Goal: Task Accomplishment & Management: Use online tool/utility

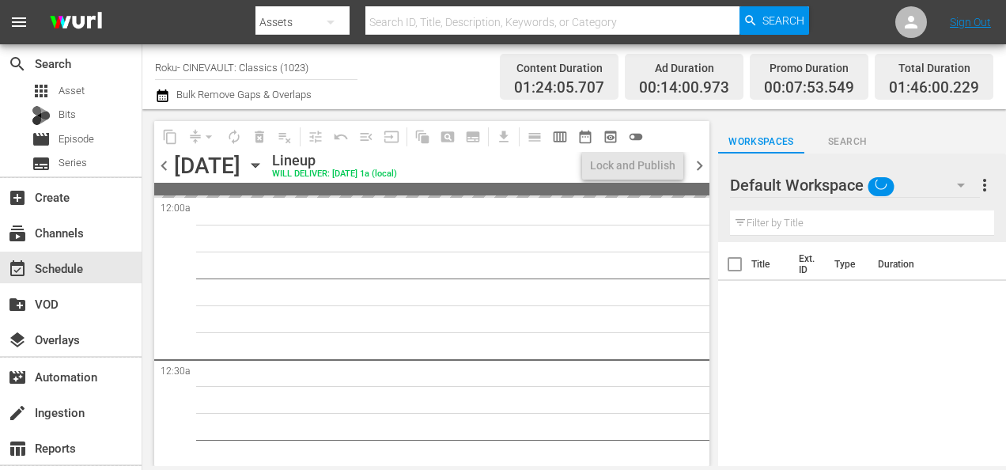
click at [954, 181] on icon "button" at bounding box center [960, 185] width 19 height 19
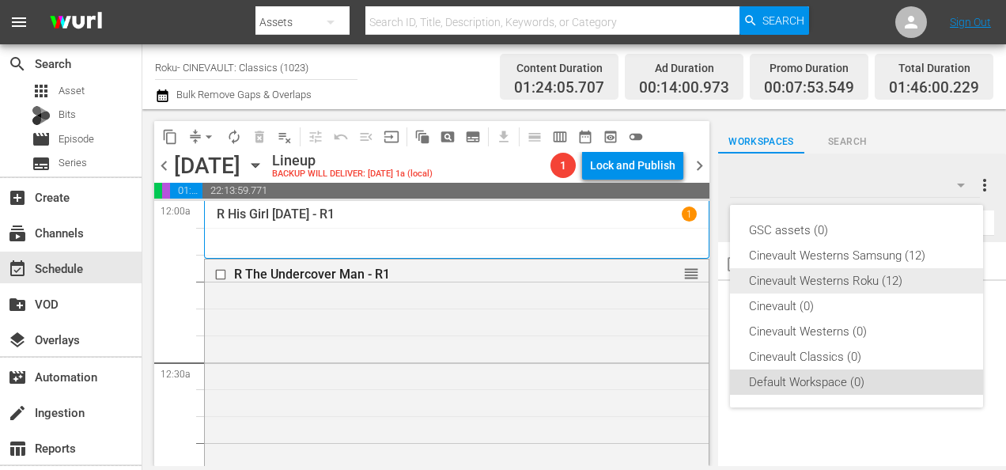
click at [862, 279] on div "Cinevault Westerns Roku (12)" at bounding box center [856, 280] width 215 height 25
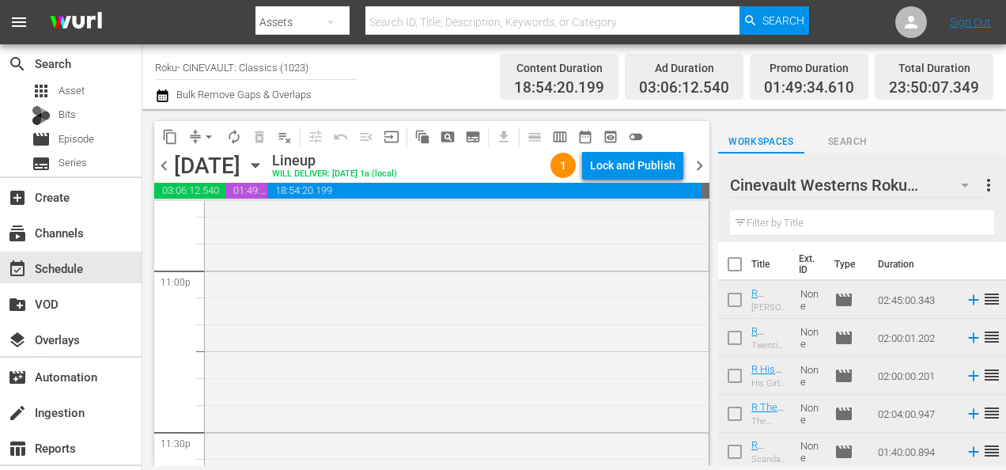
scroll to position [7484, 0]
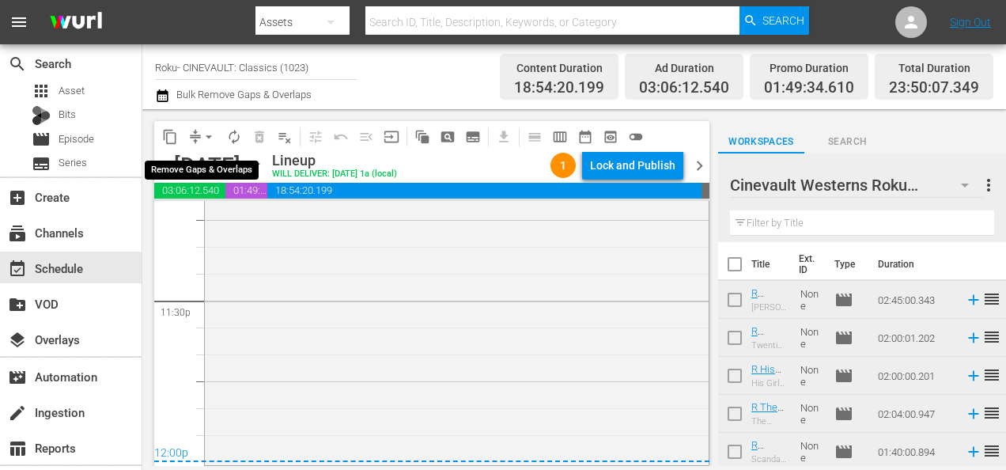
click at [210, 140] on span "arrow_drop_down" at bounding box center [209, 137] width 16 height 16
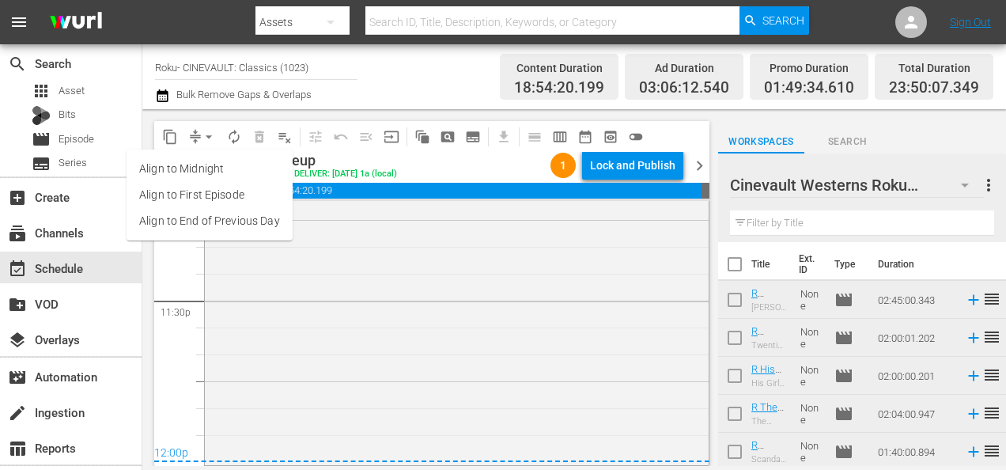
click at [248, 229] on li "Align to End of Previous Day" at bounding box center [210, 221] width 166 height 26
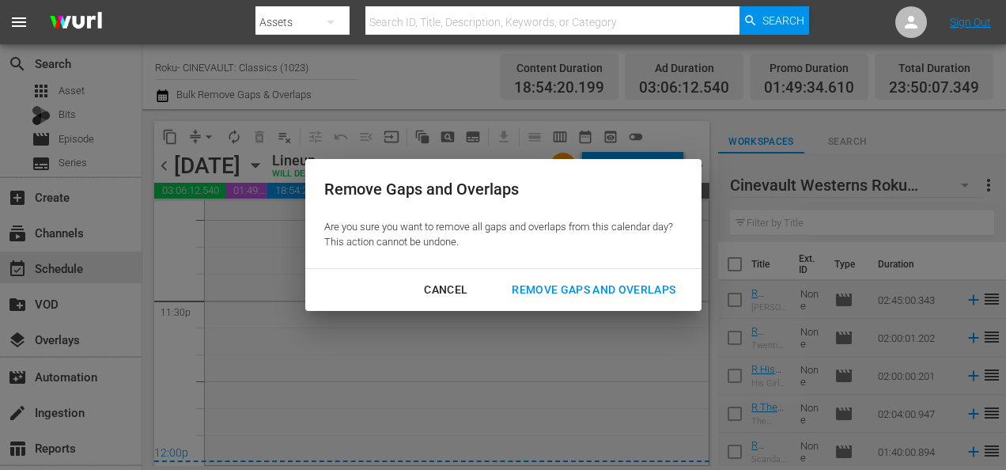
click at [592, 286] on div "Remove Gaps and Overlaps" at bounding box center [593, 290] width 189 height 20
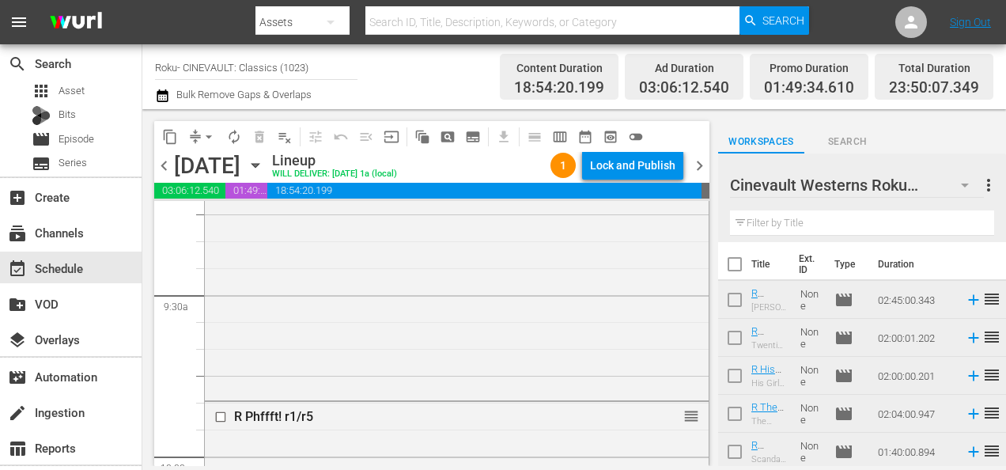
scroll to position [2962, 0]
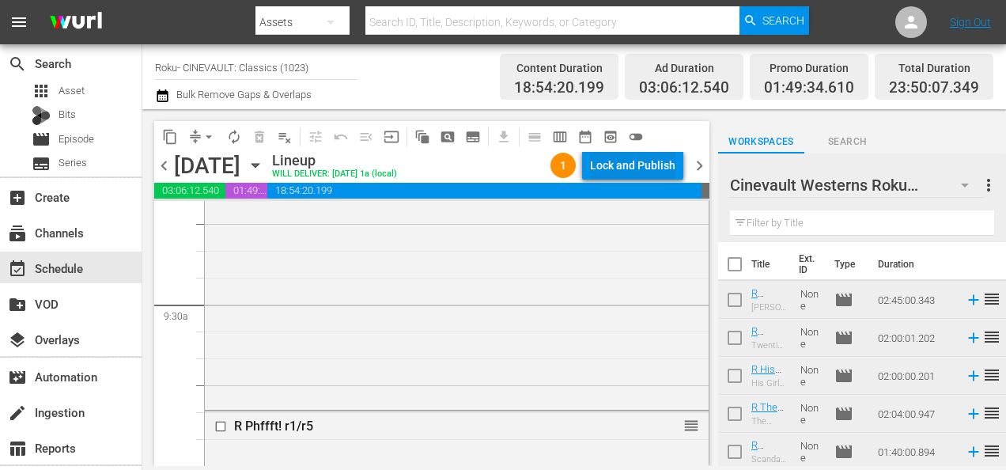
click at [637, 169] on div "Lock and Publish" at bounding box center [632, 165] width 85 height 28
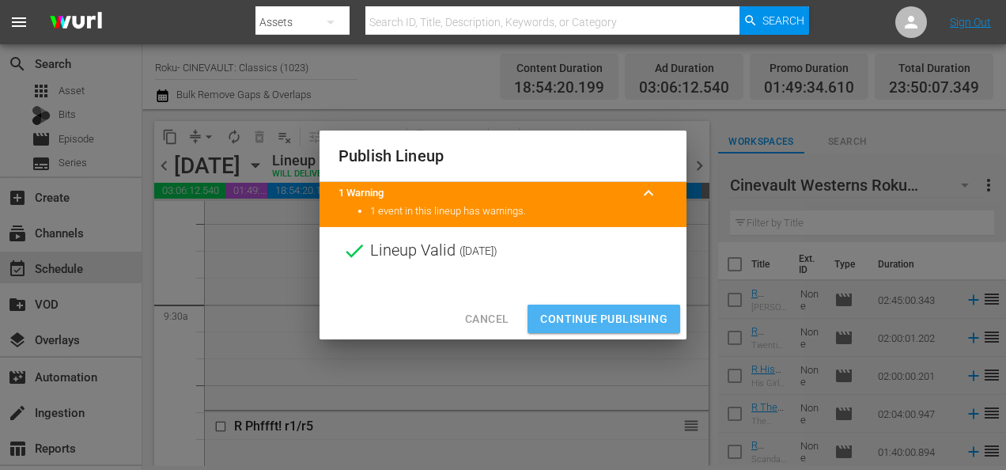
click at [559, 316] on span "Continue Publishing" at bounding box center [603, 319] width 127 height 20
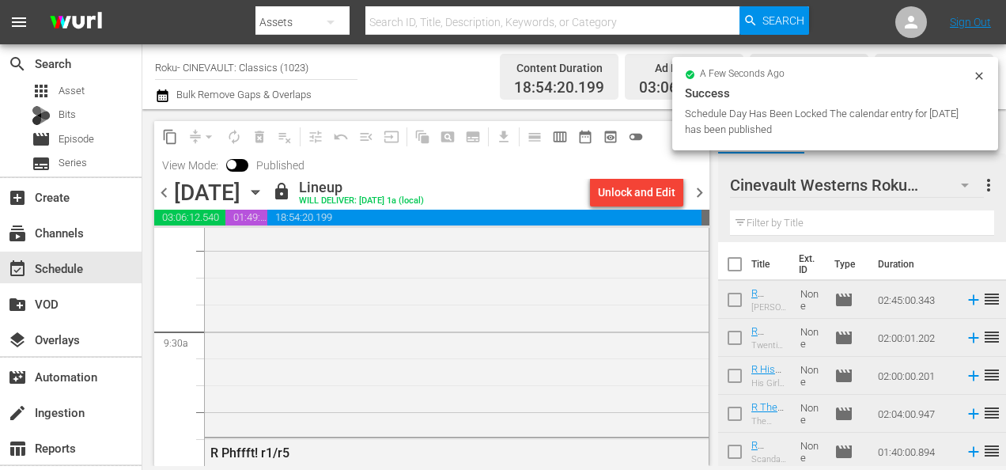
click at [280, 65] on input "Roku- CINEVAULT: Classics (1023)" at bounding box center [256, 67] width 202 height 38
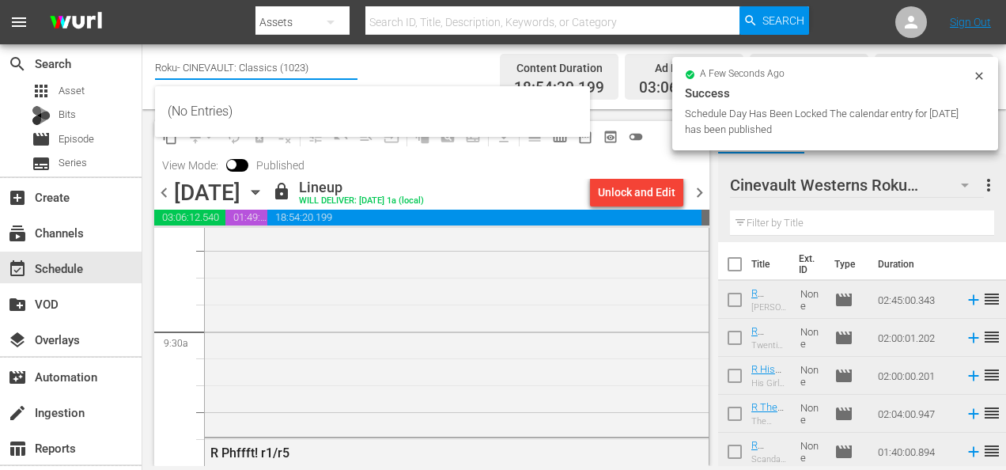
click at [280, 65] on input "Roku- CINEVAULT: Classics (1023)" at bounding box center [256, 67] width 202 height 38
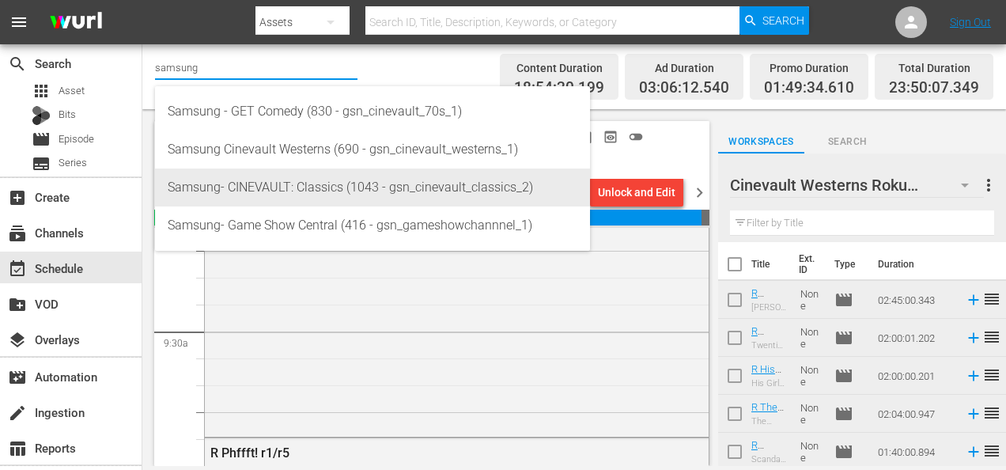
click at [288, 191] on div "Samsung- CINEVAULT: Classics (1043 - gsn_cinevault_classics_2)" at bounding box center [373, 187] width 410 height 38
type input "Samsung- CINEVAULT: Classics (1043 - gsn_cinevault_classics_2)"
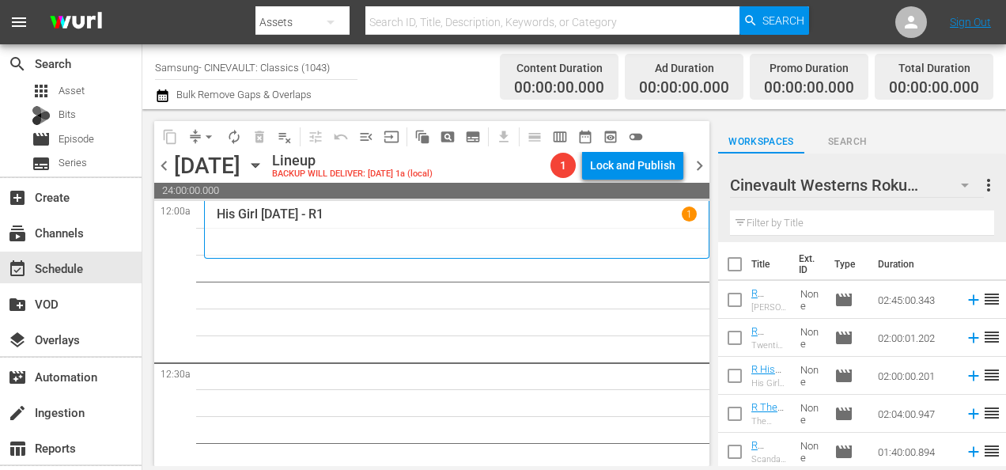
click at [962, 189] on icon "button" at bounding box center [964, 185] width 19 height 19
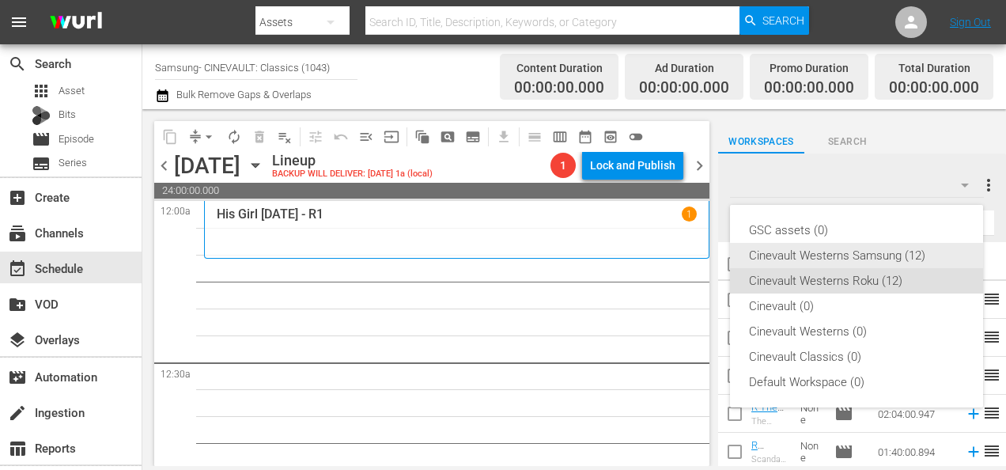
click at [882, 251] on div "Cinevault Westerns Samsung (12)" at bounding box center [856, 255] width 215 height 25
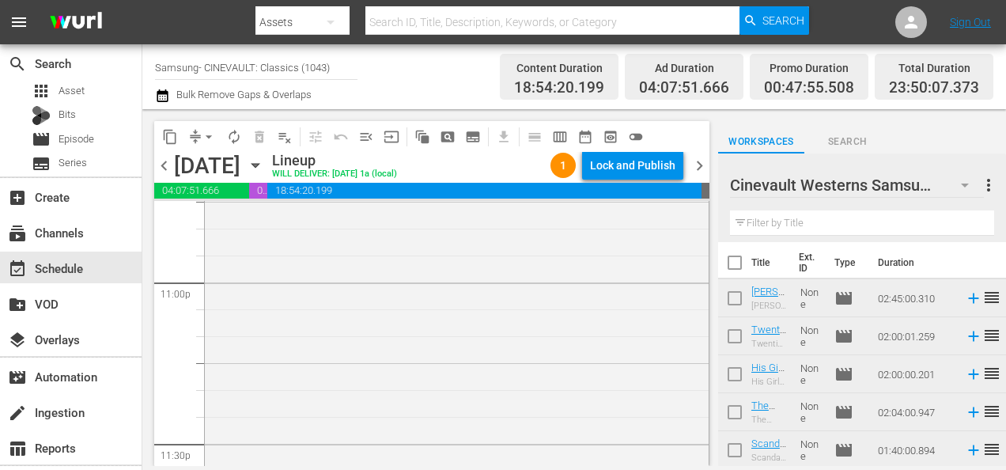
scroll to position [7484, 0]
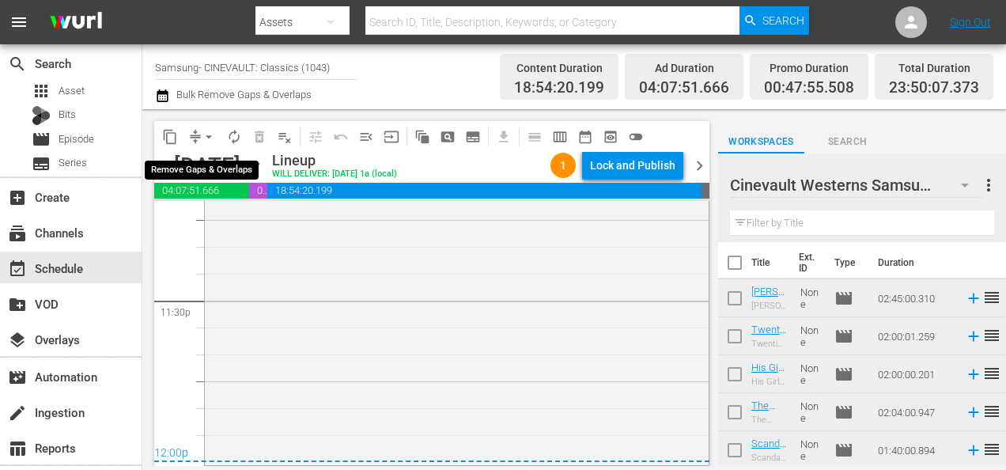
click at [212, 134] on span "arrow_drop_down" at bounding box center [209, 137] width 16 height 16
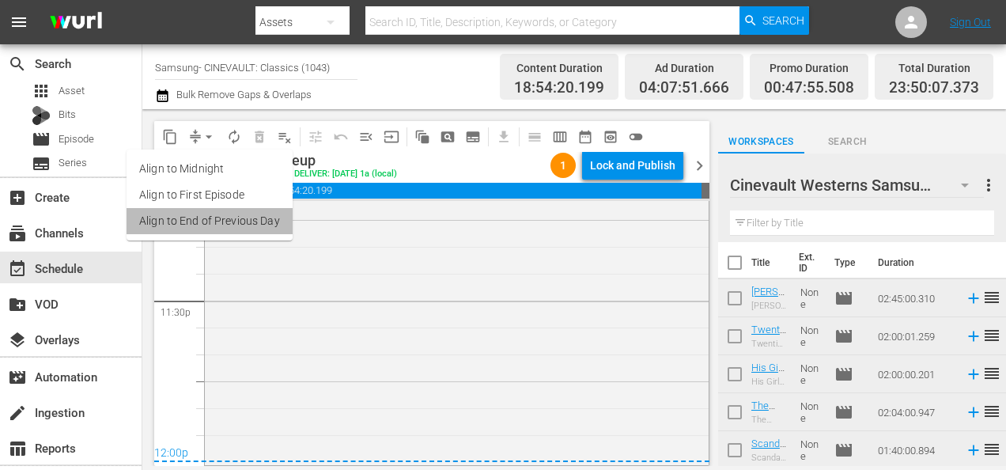
click at [250, 213] on li "Align to End of Previous Day" at bounding box center [210, 221] width 166 height 26
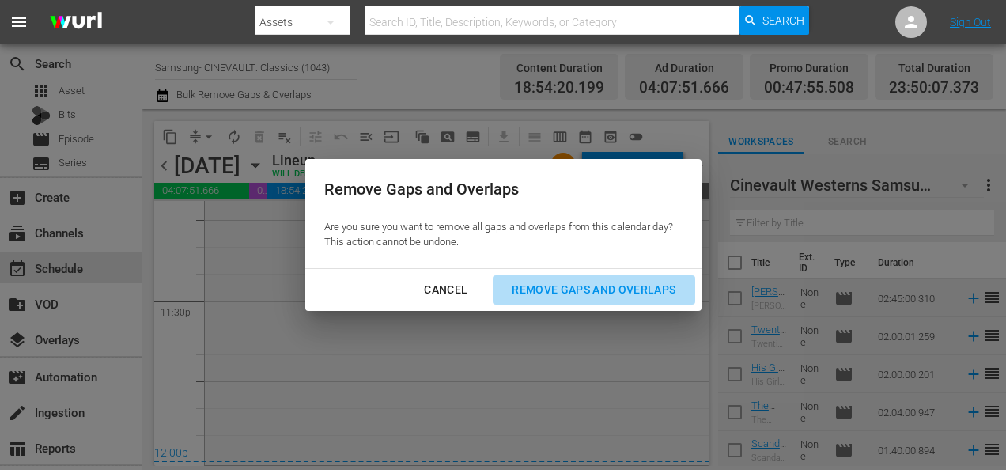
click at [564, 291] on div "Remove Gaps and Overlaps" at bounding box center [593, 290] width 189 height 20
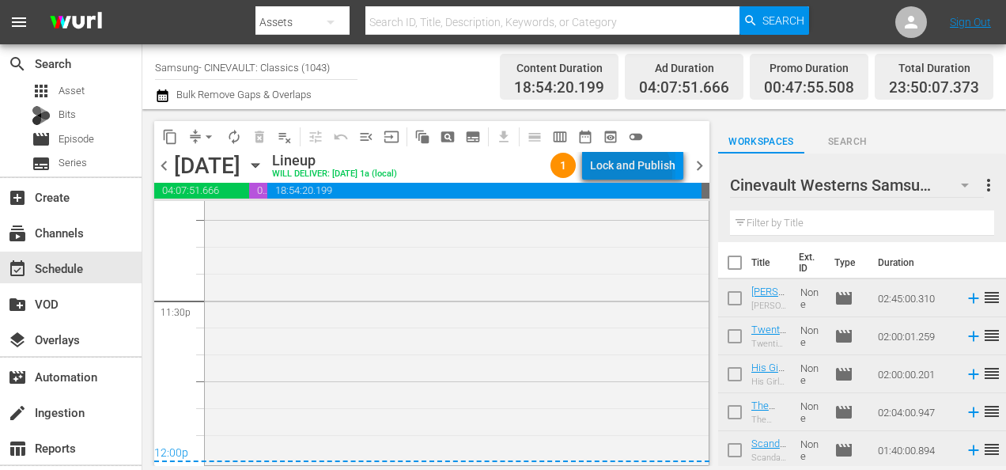
click at [631, 174] on div "Lock and Publish" at bounding box center [632, 165] width 85 height 28
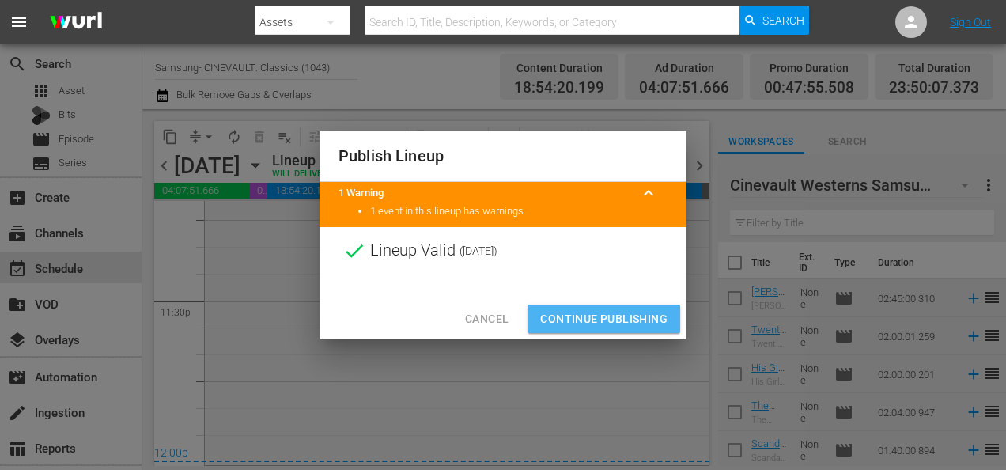
click at [592, 307] on button "Continue Publishing" at bounding box center [604, 319] width 153 height 29
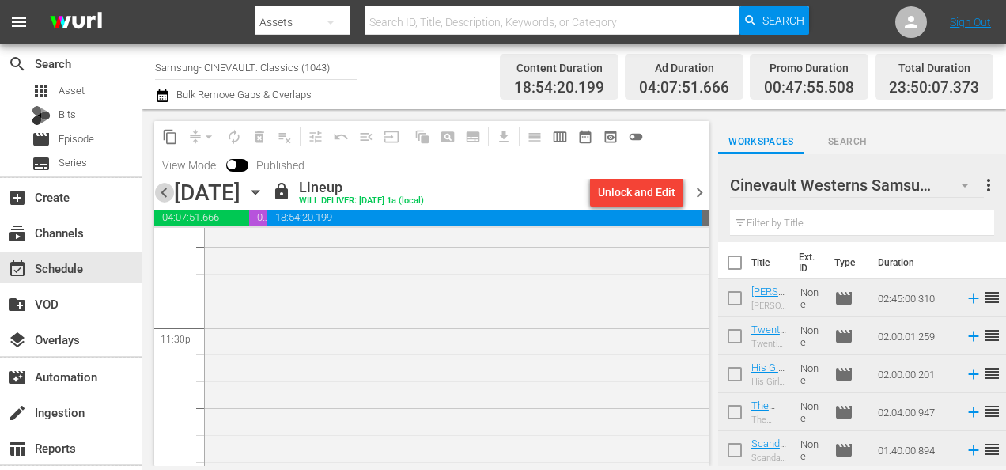
click at [168, 191] on span "chevron_left" at bounding box center [164, 193] width 20 height 20
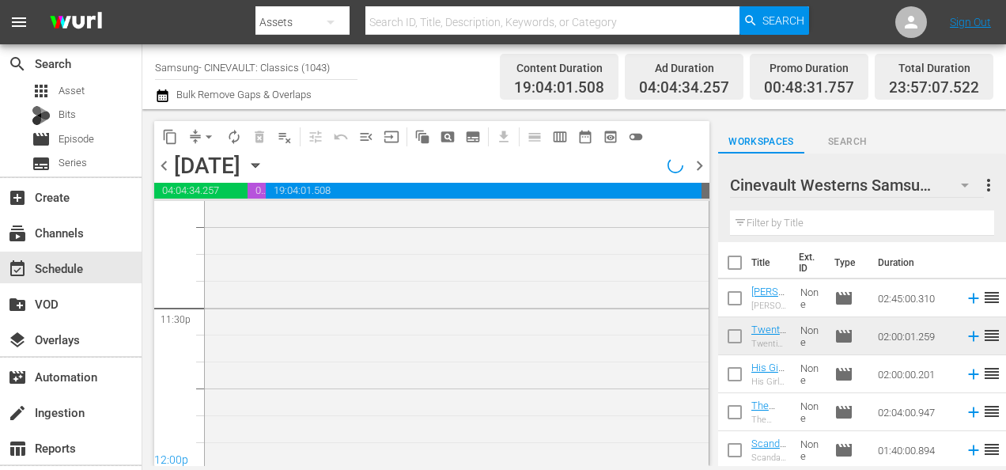
scroll to position [7430, 0]
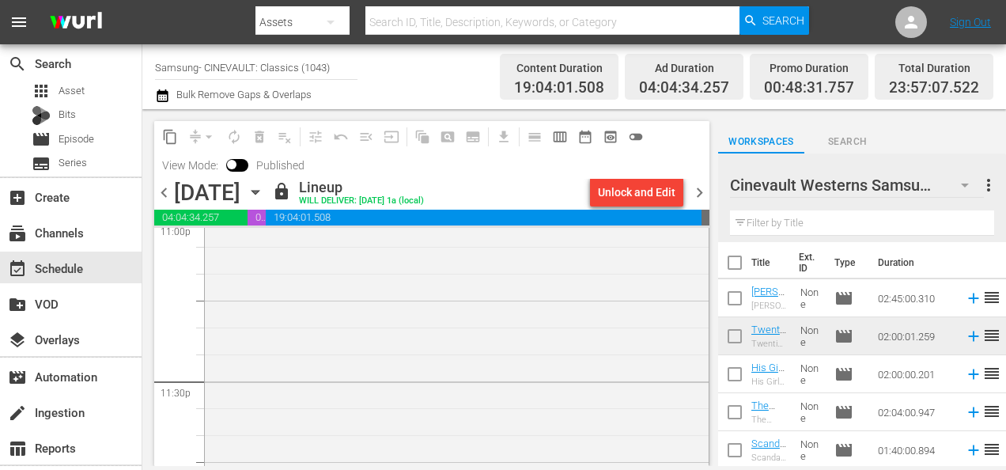
click at [168, 196] on span "chevron_left" at bounding box center [164, 193] width 20 height 20
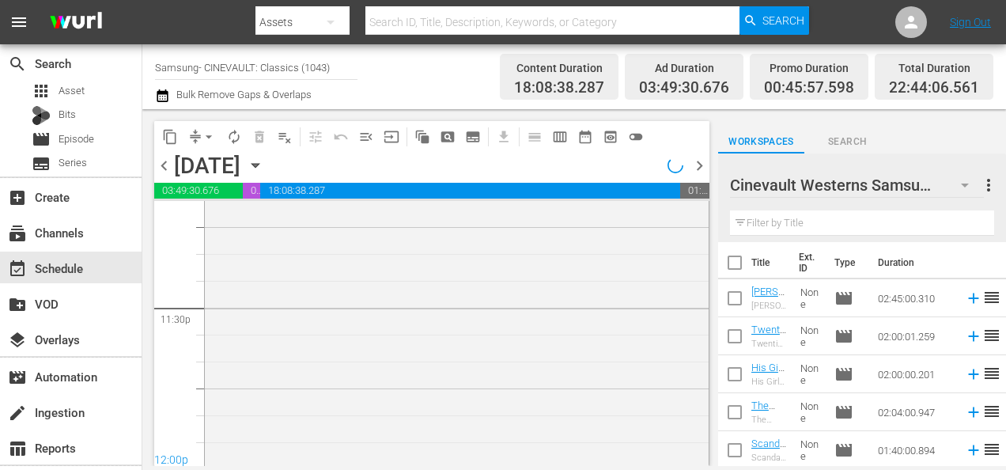
scroll to position [7430, 0]
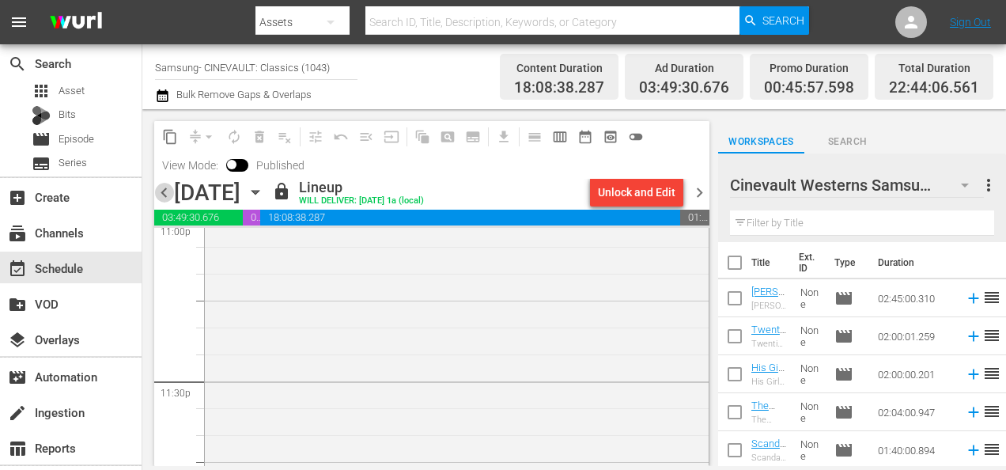
click at [169, 191] on span "chevron_left" at bounding box center [164, 193] width 20 height 20
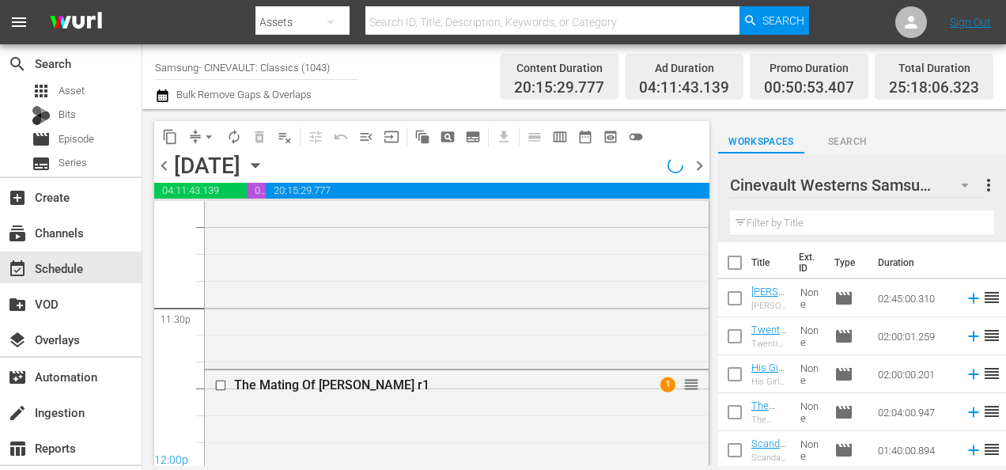
scroll to position [7376, 0]
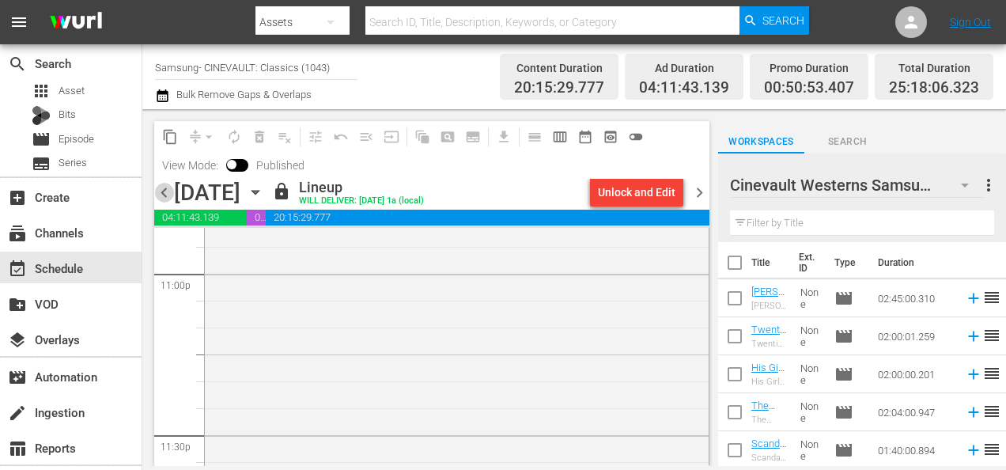
click at [171, 195] on span "chevron_left" at bounding box center [164, 193] width 20 height 20
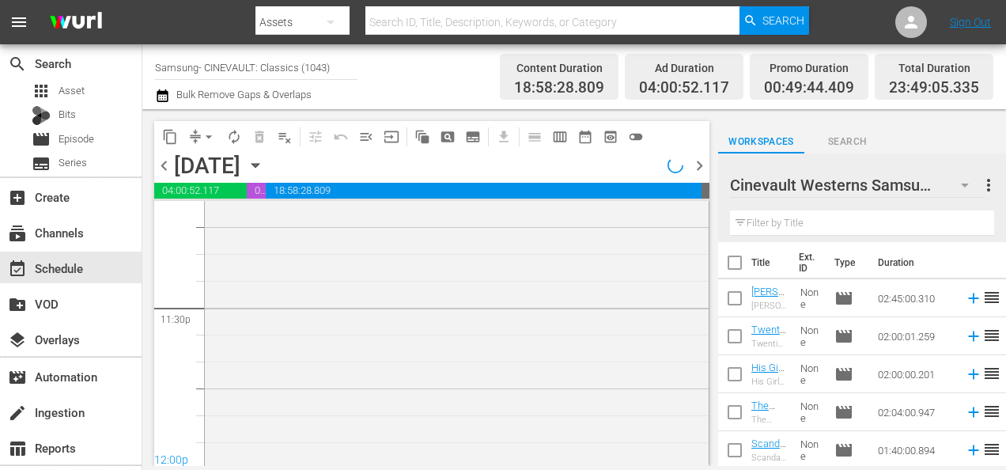
scroll to position [7430, 0]
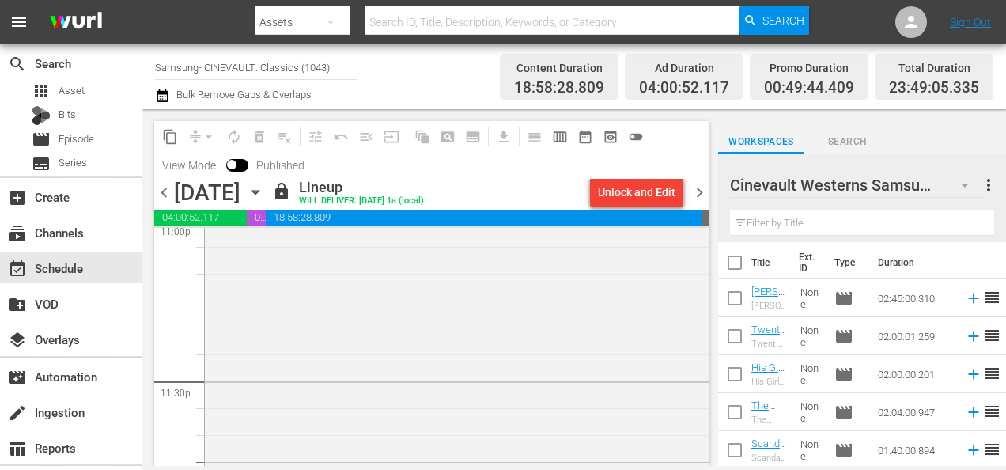
click at [171, 193] on span "chevron_left" at bounding box center [164, 193] width 20 height 20
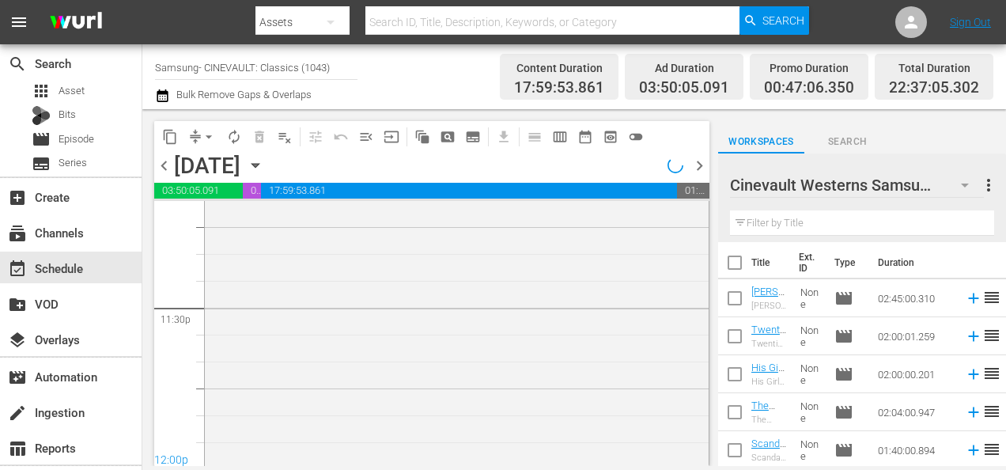
scroll to position [7484, 0]
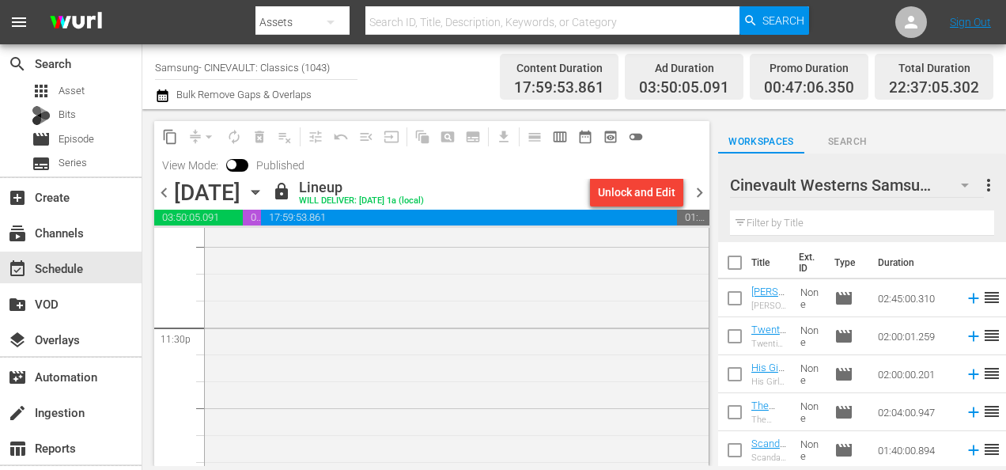
click at [171, 194] on span "chevron_left" at bounding box center [164, 193] width 20 height 20
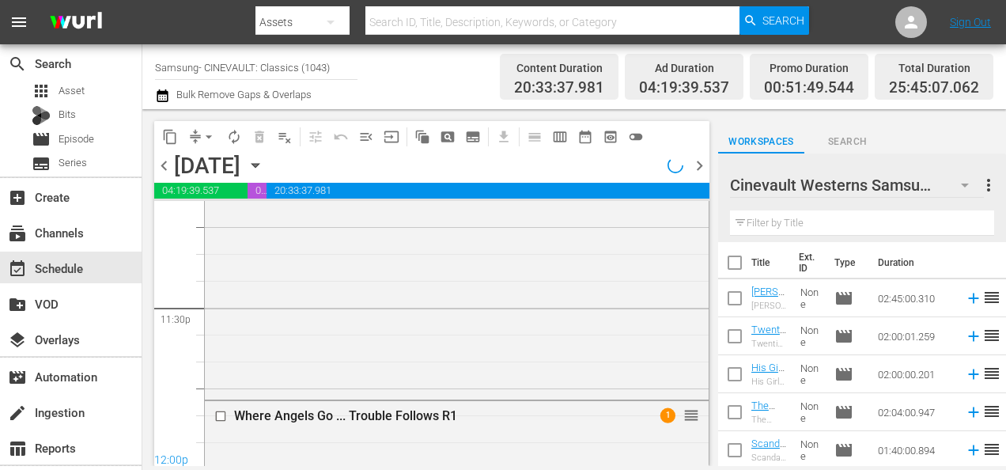
scroll to position [7430, 0]
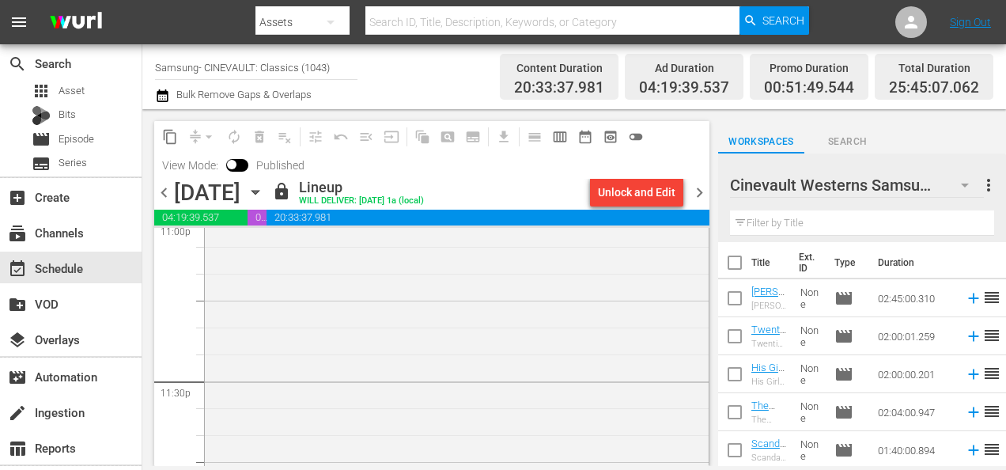
click at [271, 62] on input "Samsung- CINEVAULT: Classics (1043)" at bounding box center [256, 67] width 202 height 38
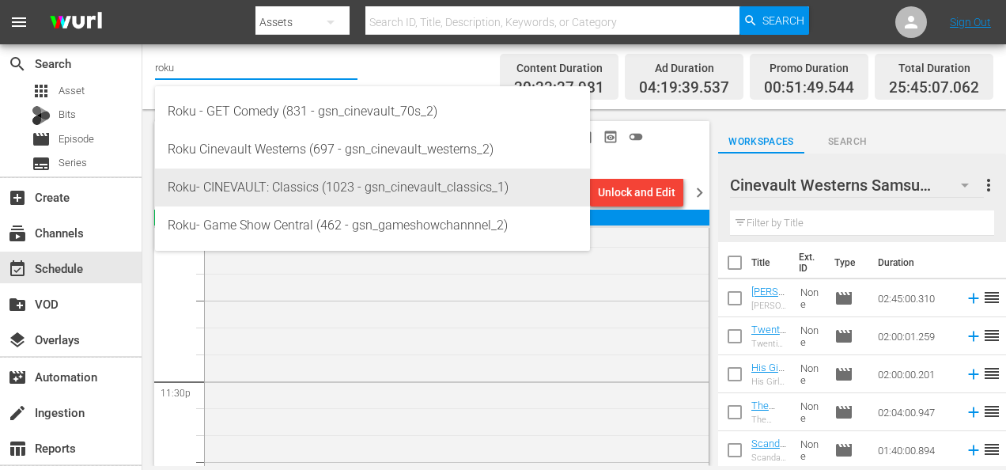
click at [262, 189] on div "Roku- CINEVAULT: Classics (1023 - gsn_cinevault_classics_1)" at bounding box center [373, 187] width 410 height 38
type input "Roku- CINEVAULT: Classics (1023 - gsn_cinevault_classics_1)"
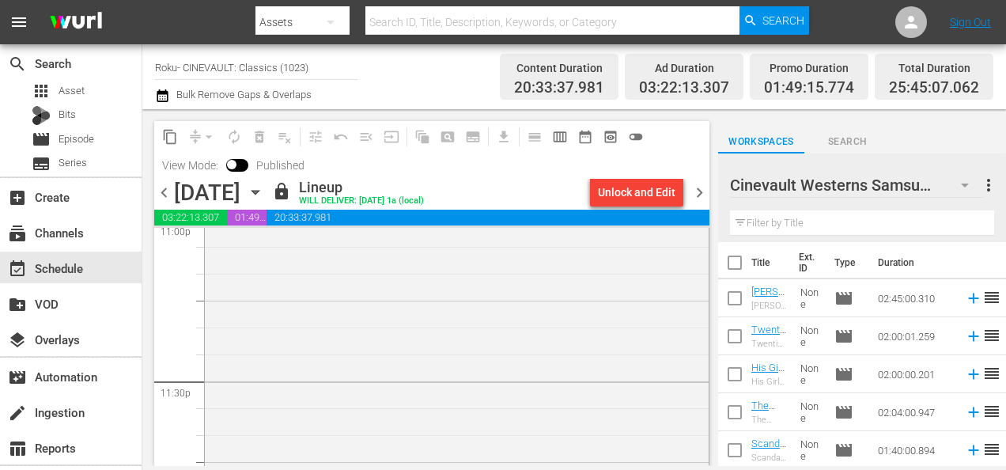
click at [702, 192] on span "chevron_right" at bounding box center [700, 193] width 20 height 20
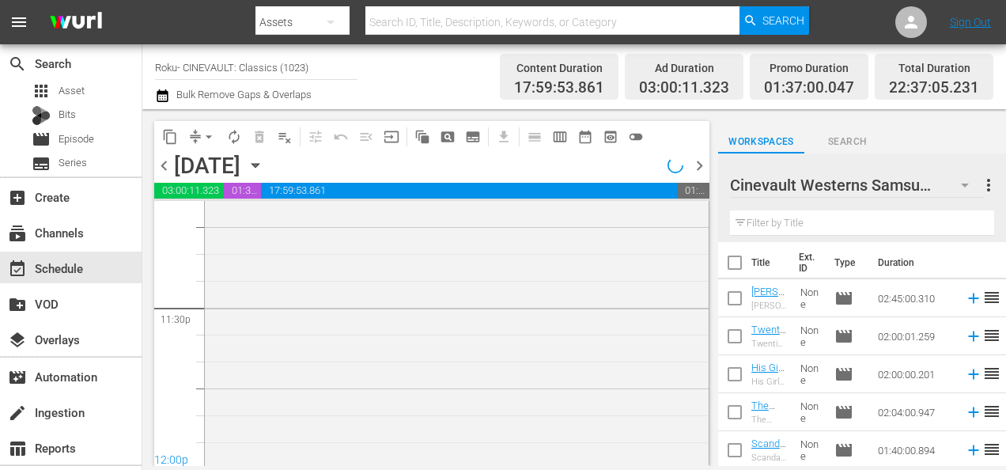
scroll to position [7457, 0]
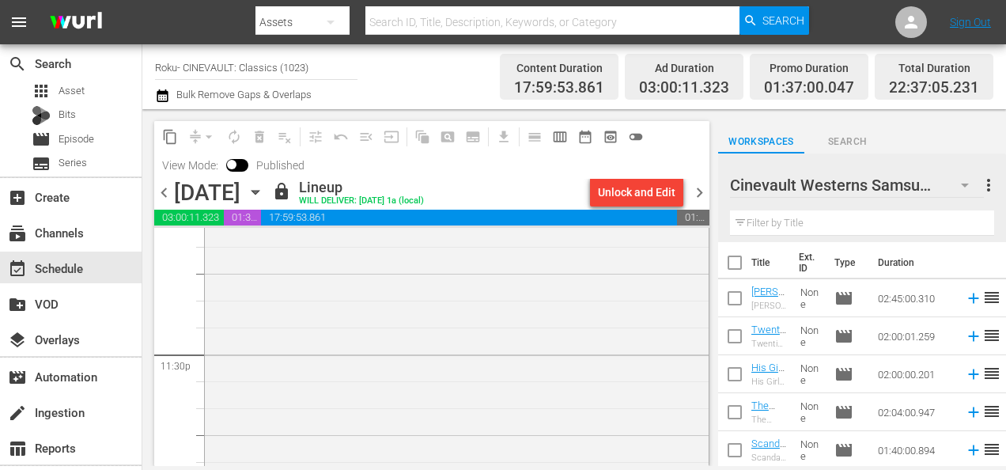
click at [700, 189] on span "chevron_right" at bounding box center [700, 193] width 20 height 20
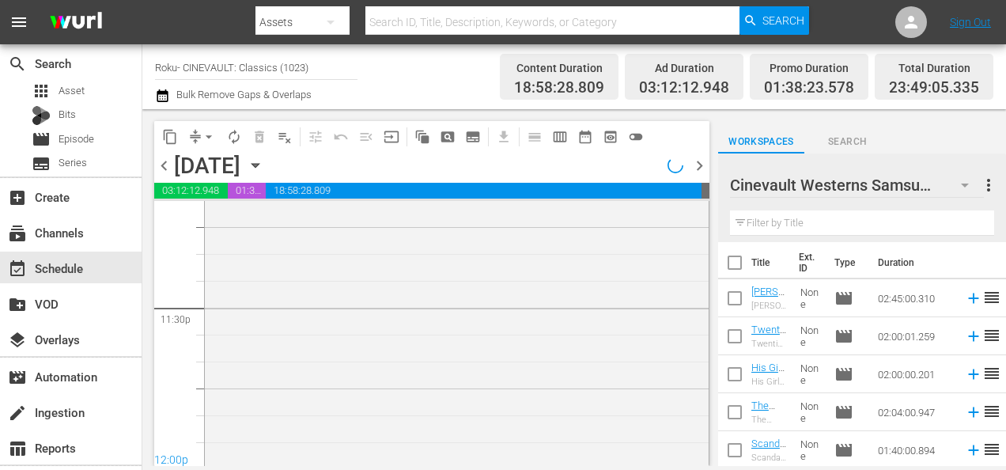
scroll to position [7430, 0]
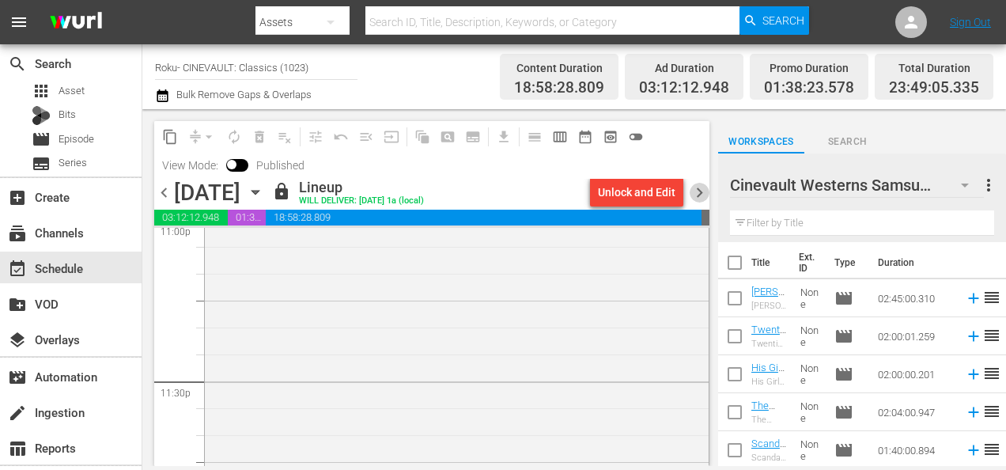
click at [698, 191] on span "chevron_right" at bounding box center [700, 193] width 20 height 20
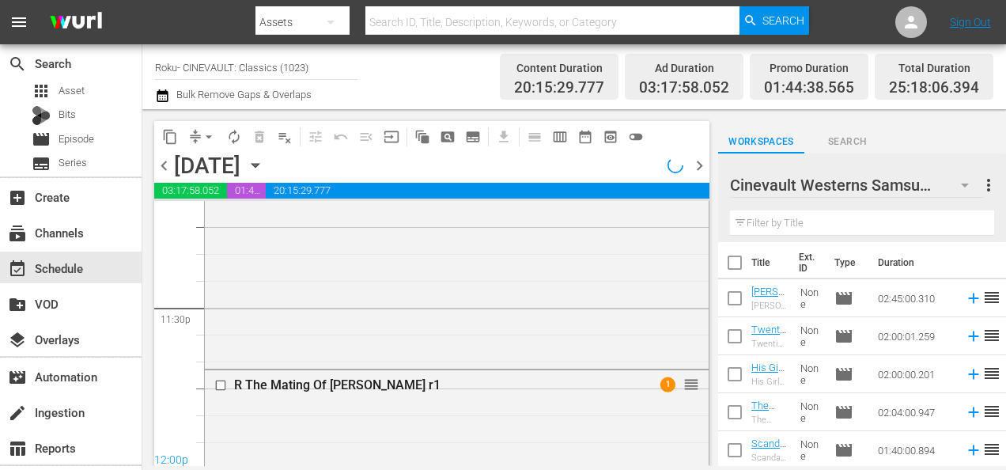
scroll to position [7376, 0]
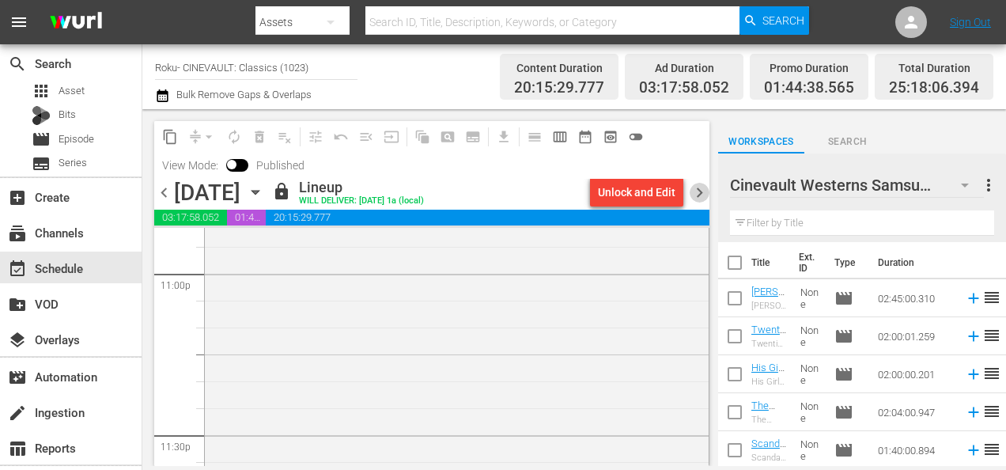
click at [699, 190] on span "chevron_right" at bounding box center [700, 193] width 20 height 20
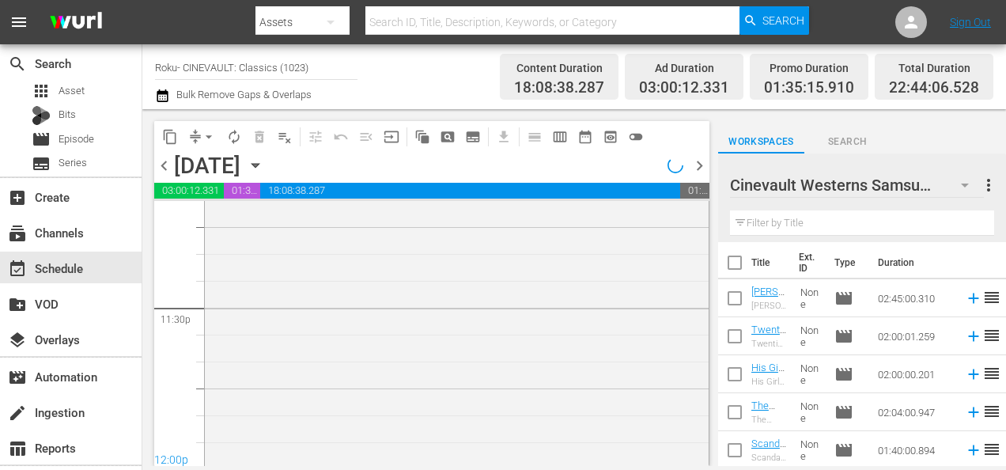
scroll to position [7430, 0]
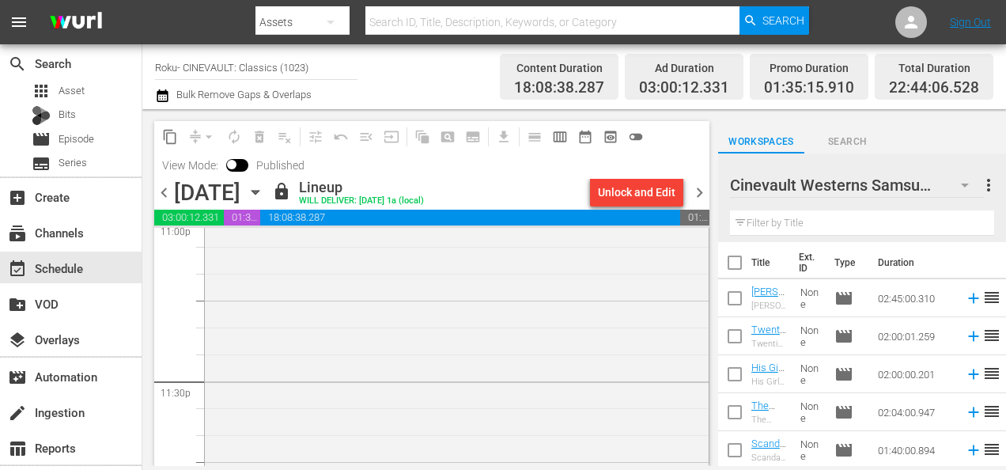
click at [699, 190] on span "chevron_right" at bounding box center [700, 193] width 20 height 20
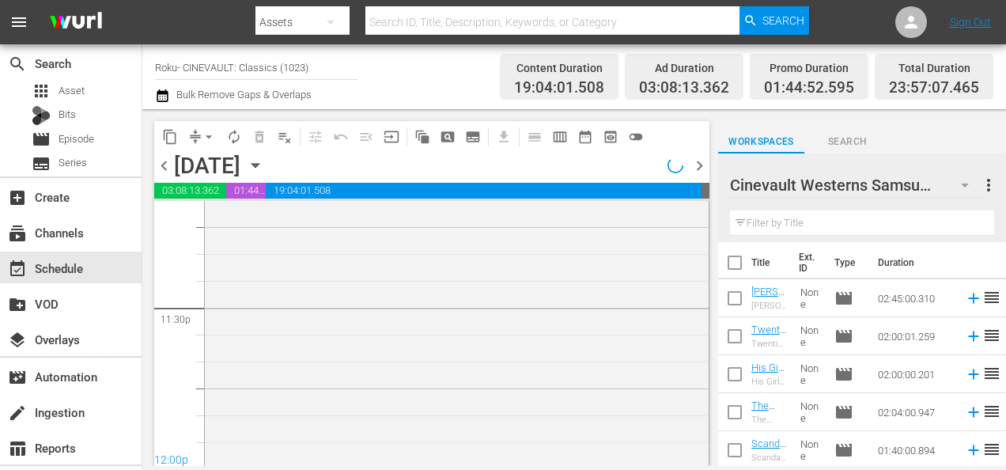
scroll to position [7430, 0]
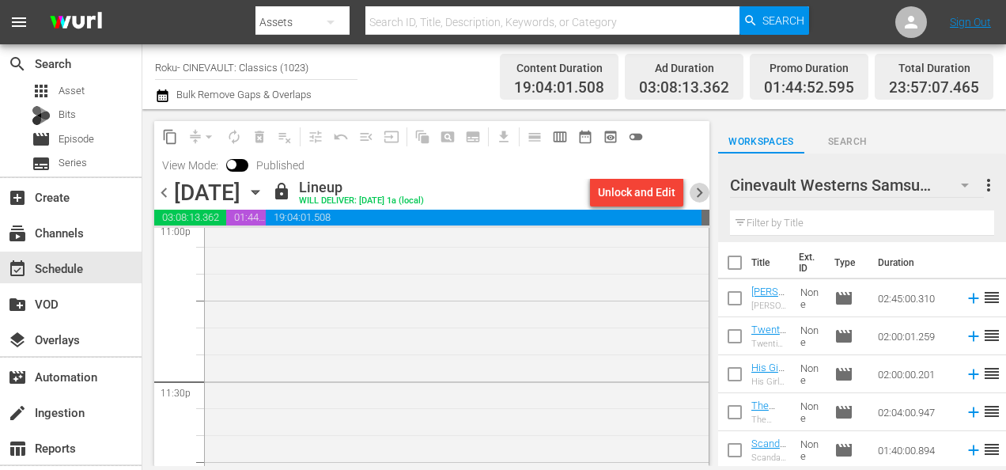
click at [699, 190] on span "chevron_right" at bounding box center [700, 193] width 20 height 20
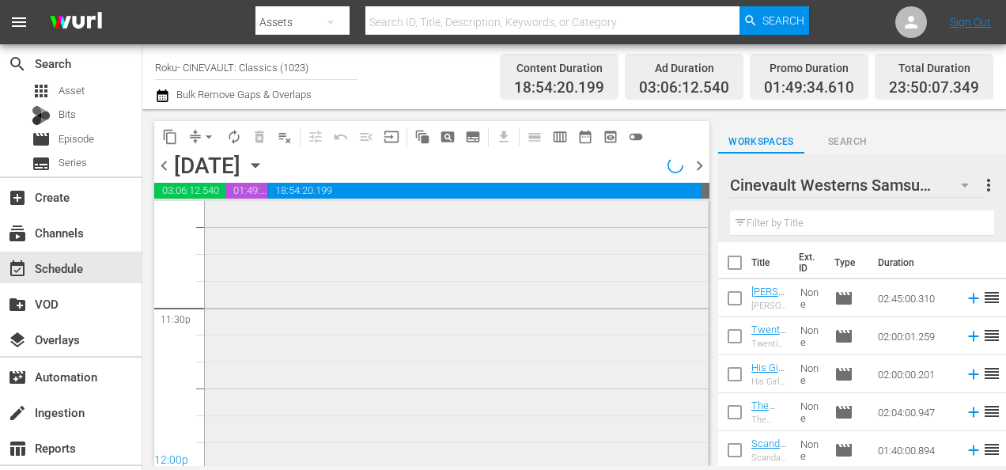
scroll to position [7484, 0]
